Goal: Information Seeking & Learning: Learn about a topic

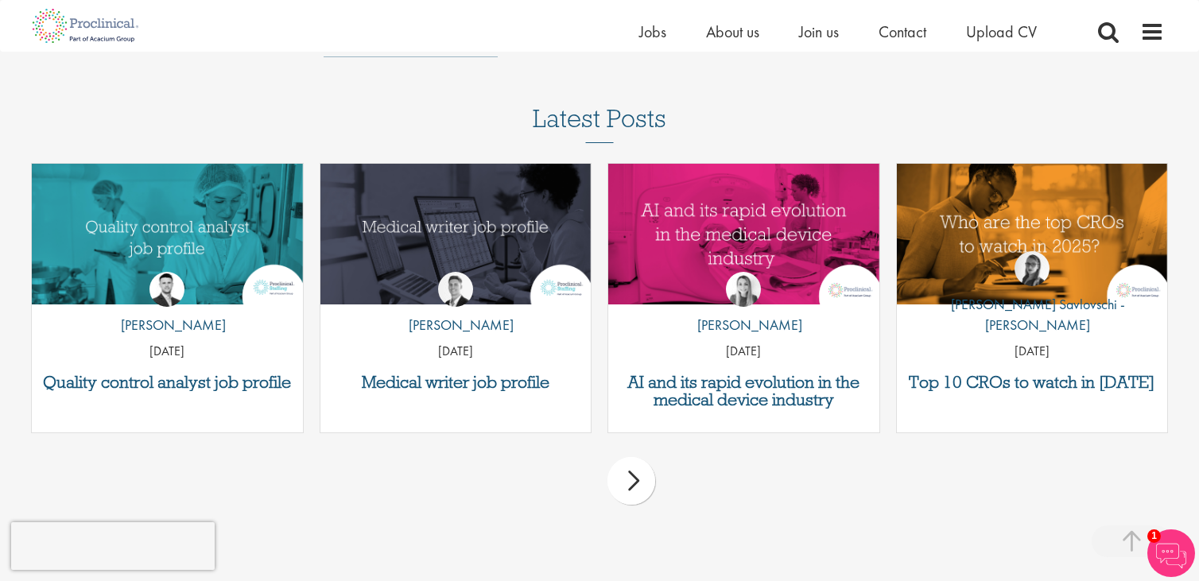
scroll to position [2226, 0]
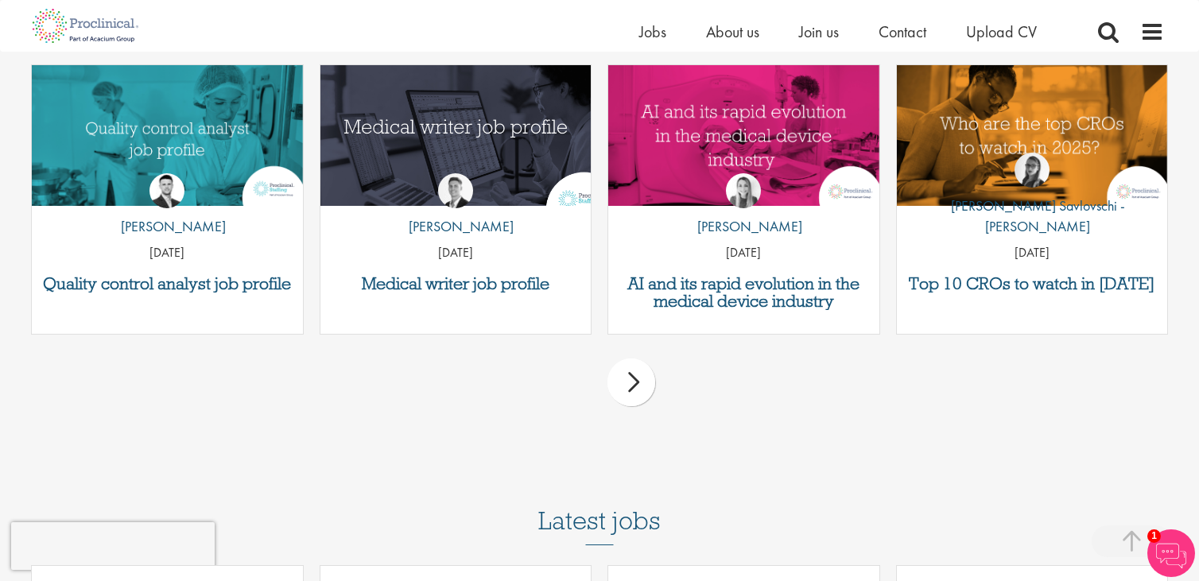
click at [428, 134] on img "Link to a post" at bounding box center [455, 135] width 325 height 169
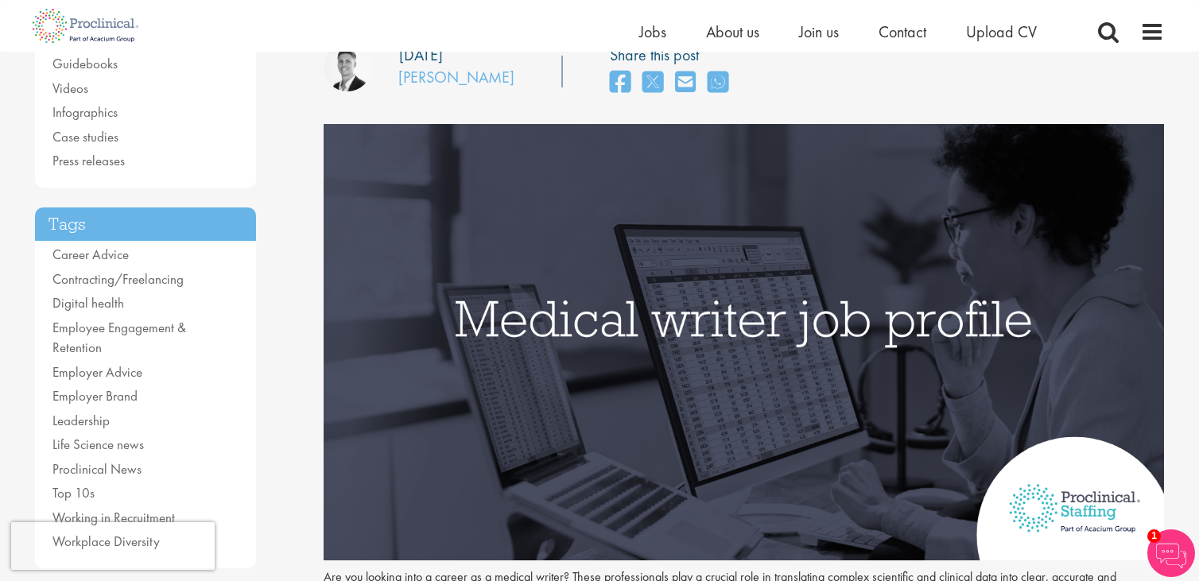
scroll to position [79, 0]
